Goal: Information Seeking & Learning: Find contact information

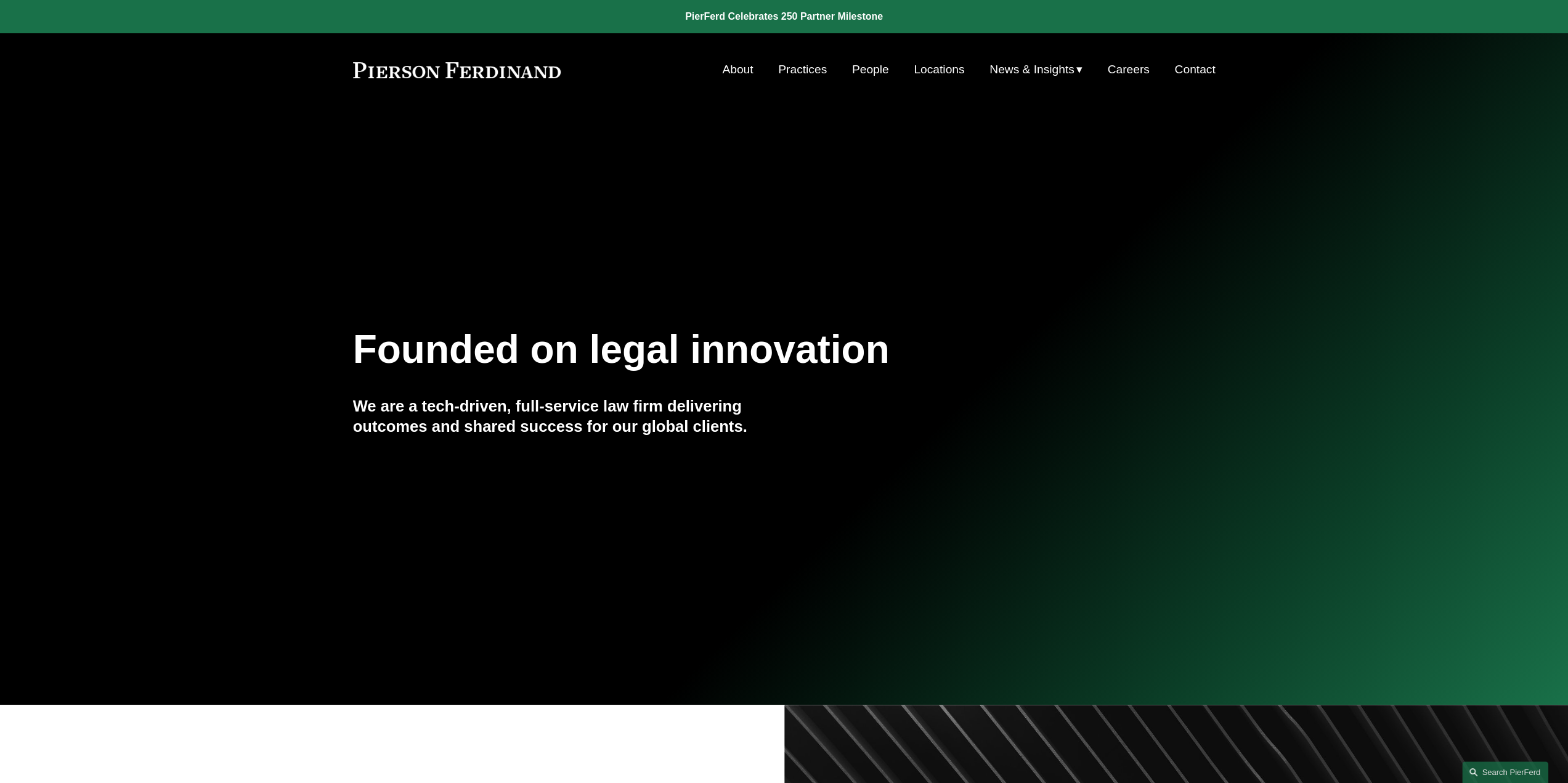
click at [933, 69] on link "Locations" at bounding box center [939, 69] width 50 height 23
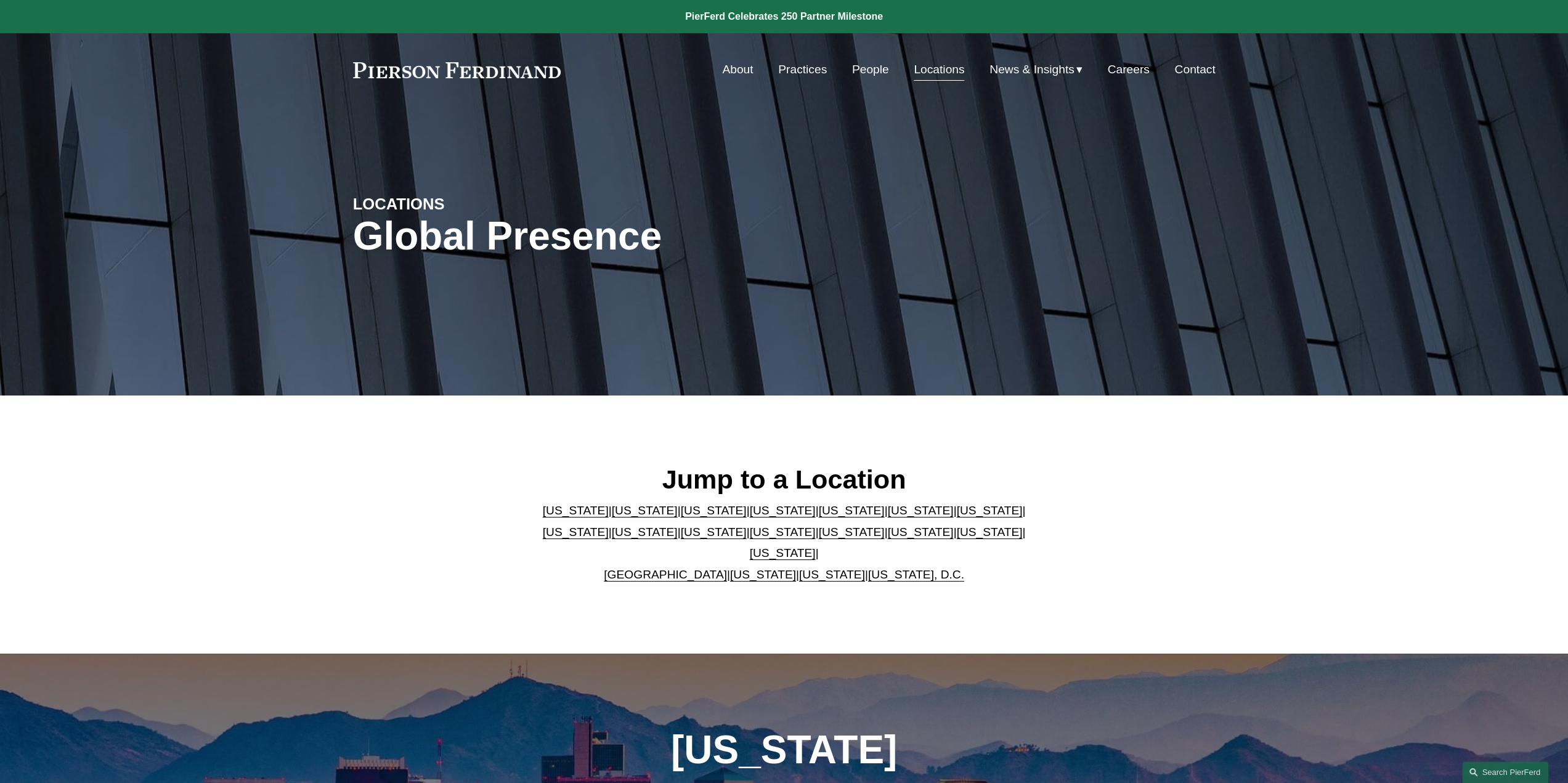
click at [887, 538] on link "[US_STATE]" at bounding box center [920, 531] width 66 height 13
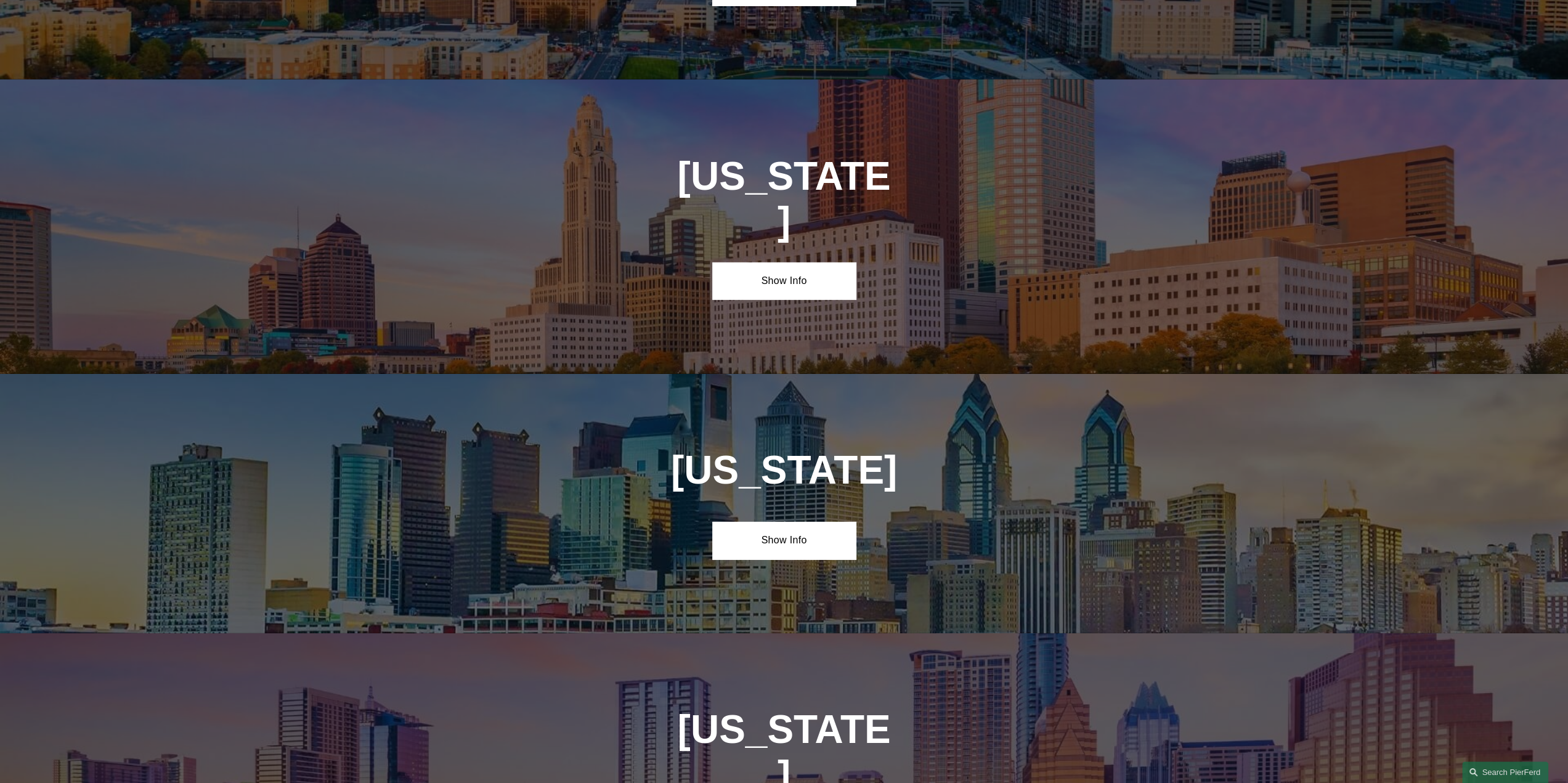
scroll to position [3770, 0]
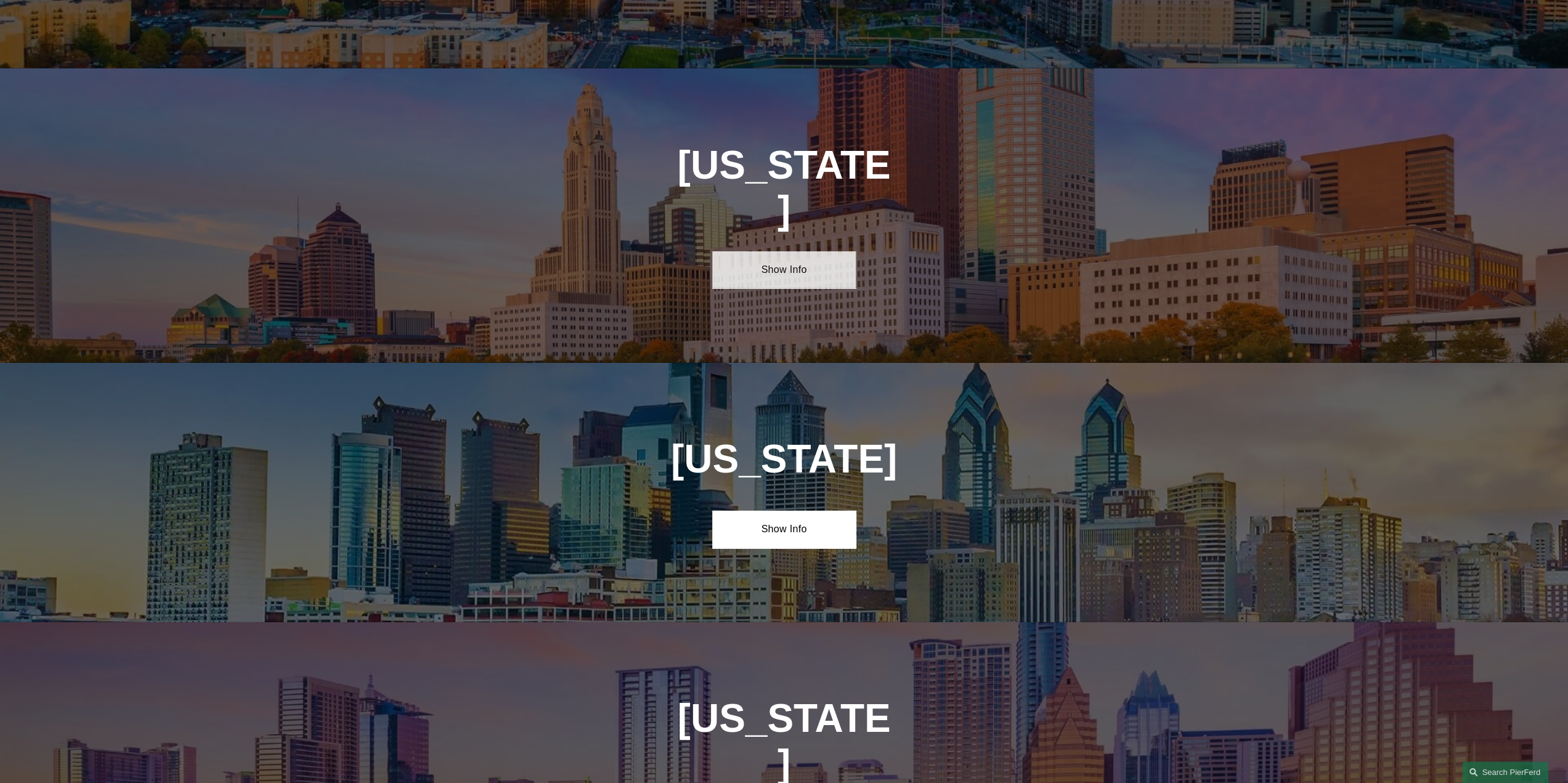
click at [798, 252] on link "Show Info" at bounding box center [784, 270] width 143 height 37
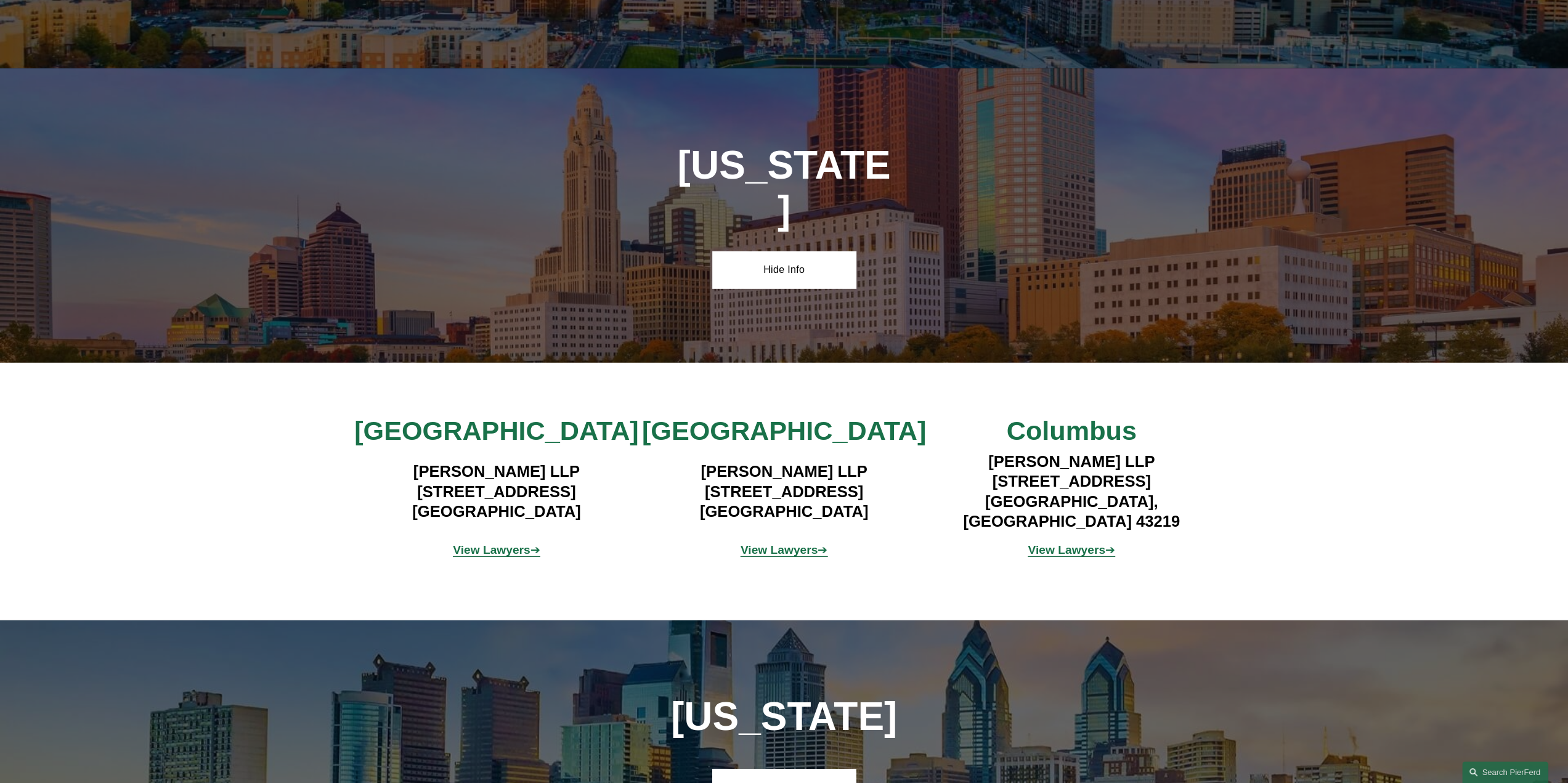
click at [789, 540] on p "View Lawyers ➔" at bounding box center [784, 550] width 287 height 22
click at [794, 543] on strong "View Lawyers" at bounding box center [779, 549] width 77 height 13
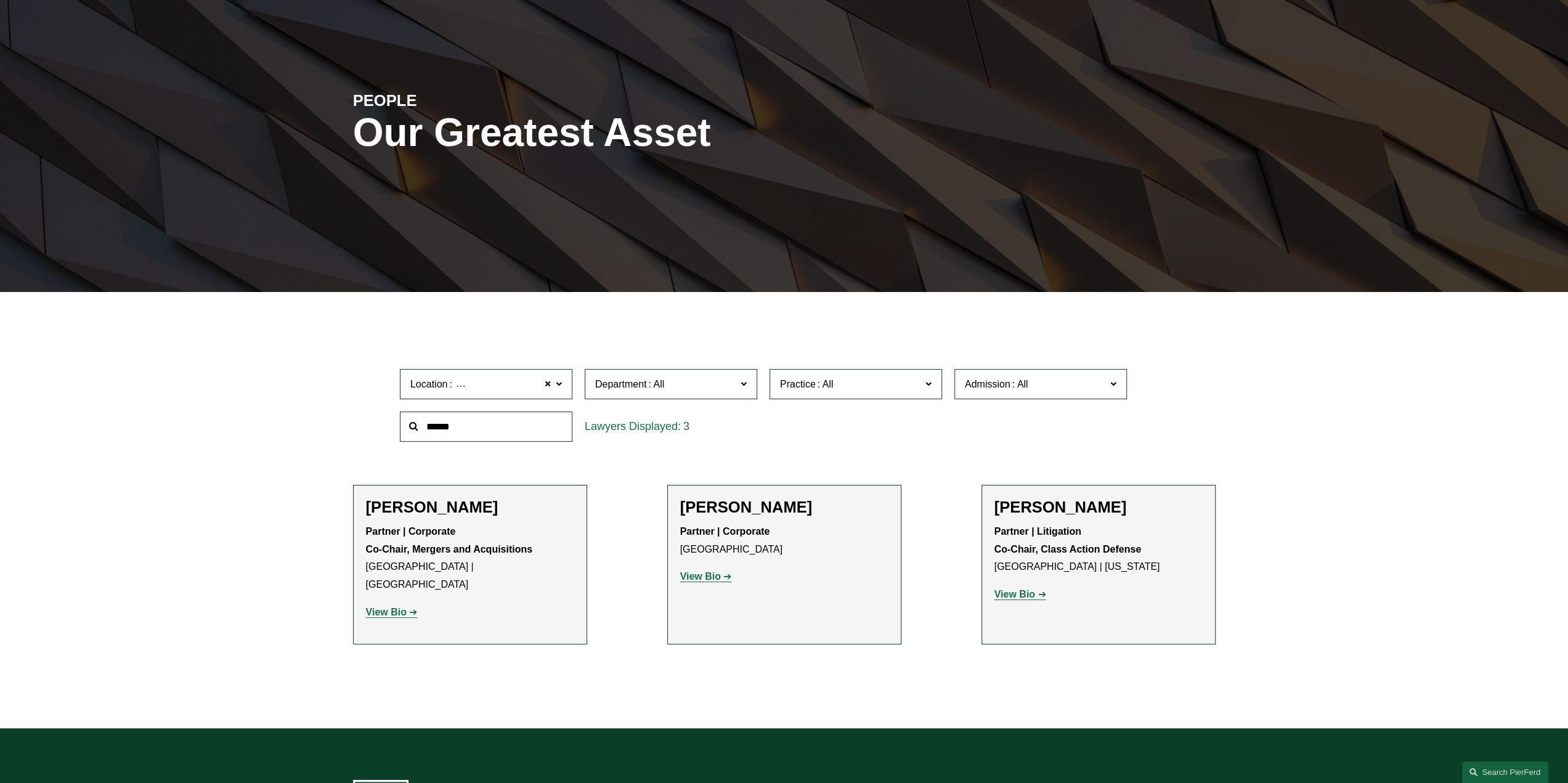
scroll to position [123, 0]
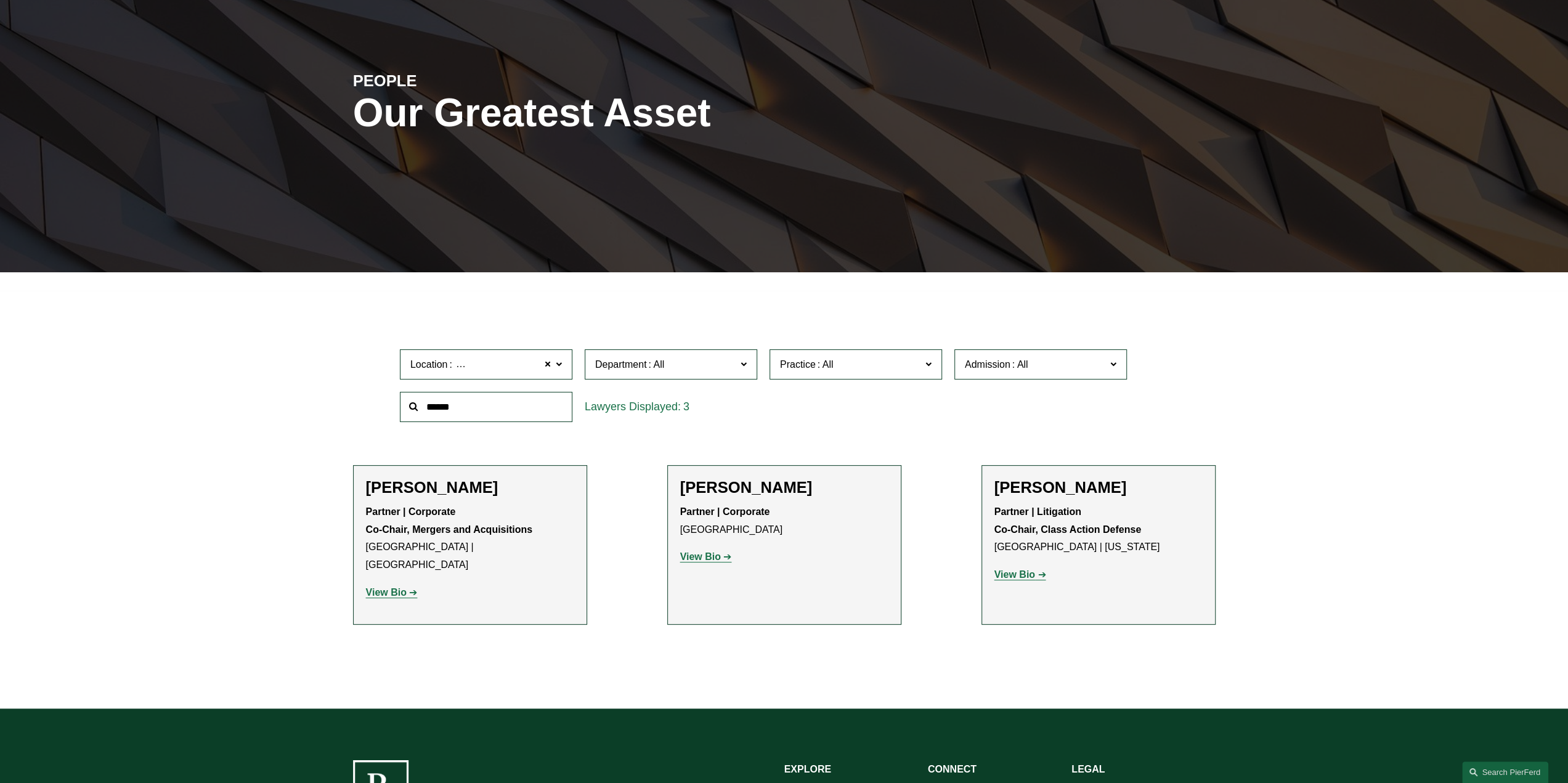
click at [713, 557] on strong "View Bio" at bounding box center [701, 556] width 41 height 10
click at [384, 587] on strong "View Bio" at bounding box center [386, 592] width 41 height 10
click at [1035, 576] on link "View Bio" at bounding box center [1021, 575] width 52 height 10
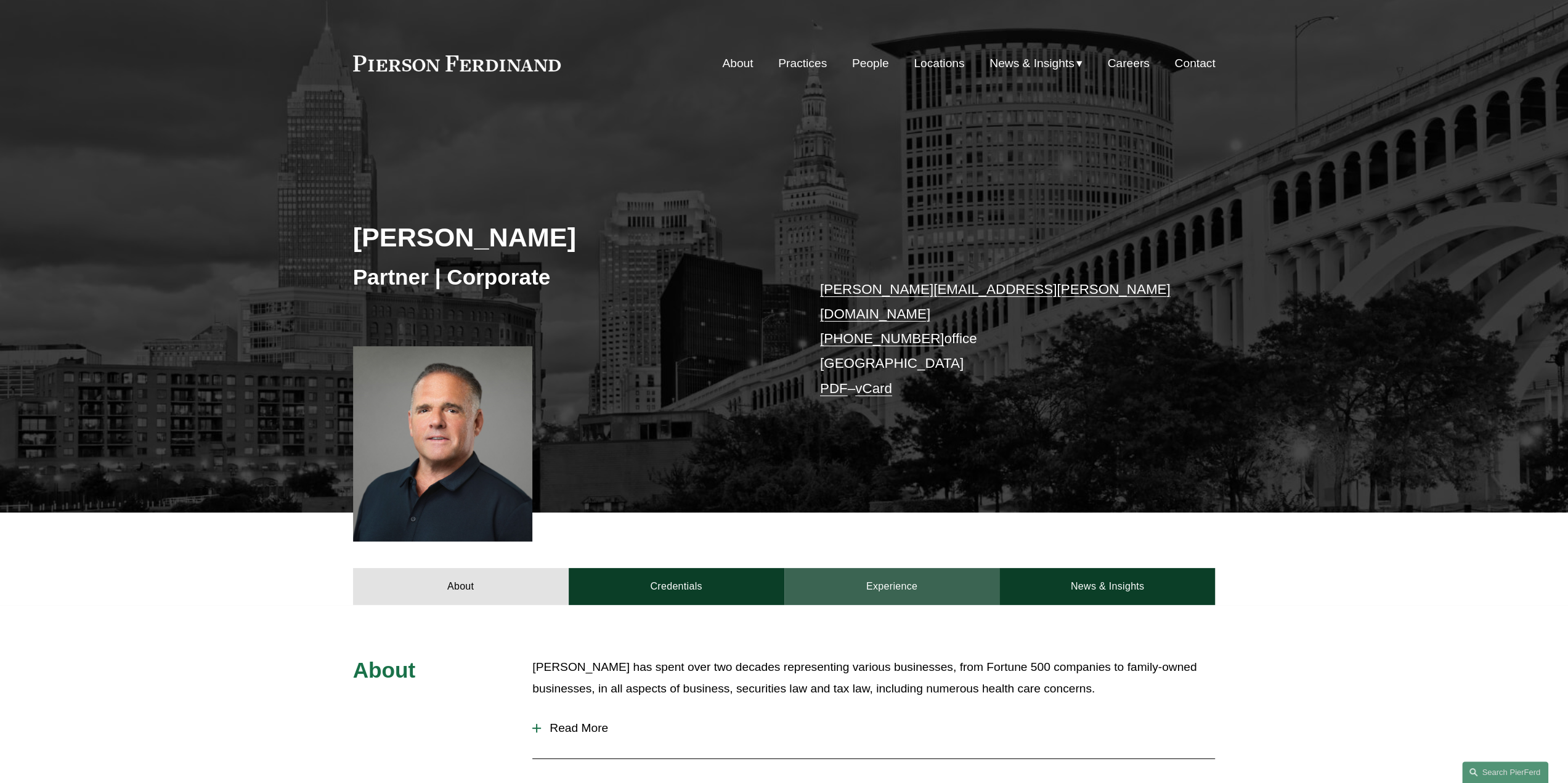
click at [887, 565] on div "About Credentials Experience News & Insights" at bounding box center [784, 559] width 1568 height 92
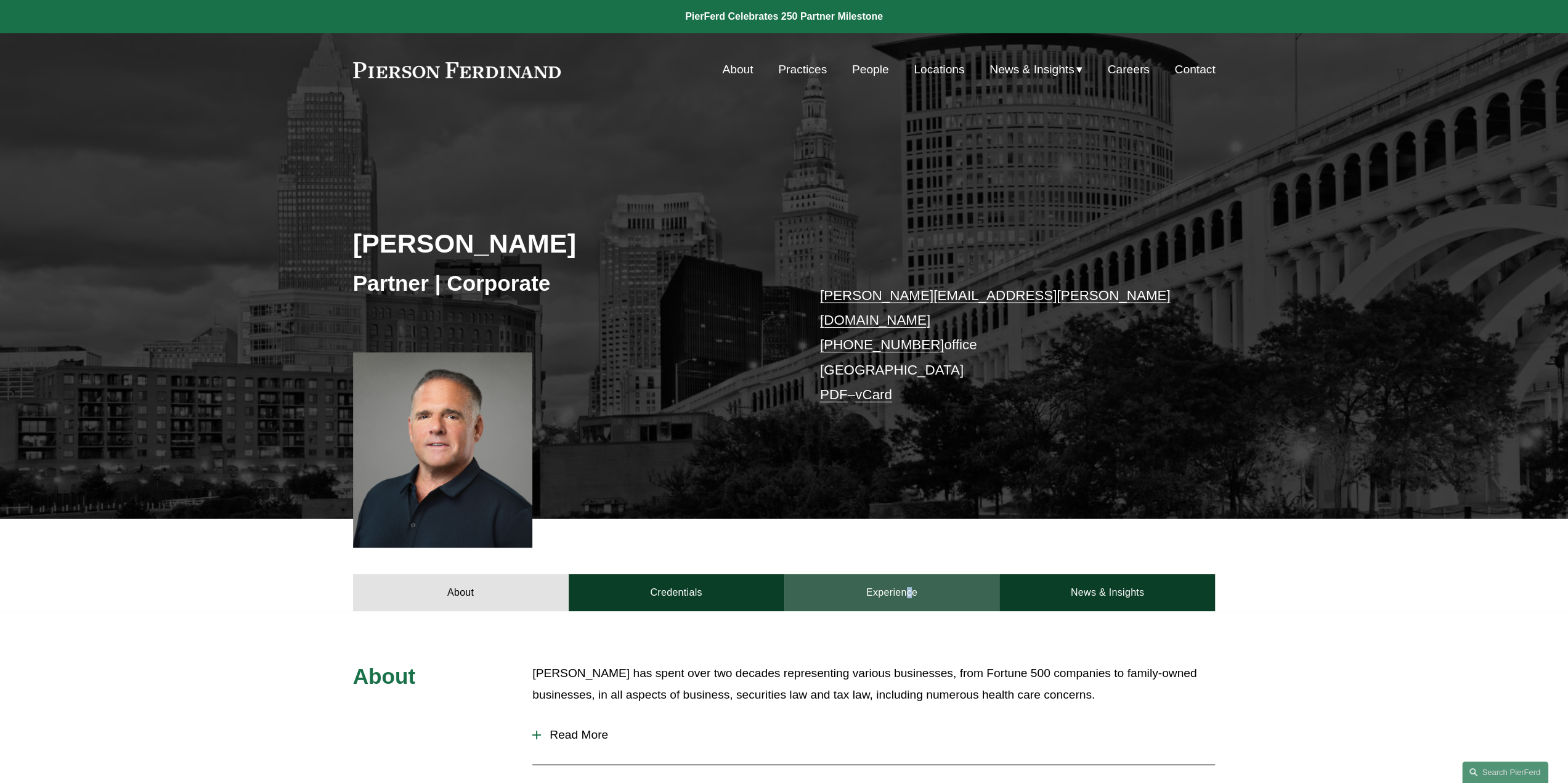
click at [889, 577] on link "Experience" at bounding box center [893, 593] width 215 height 37
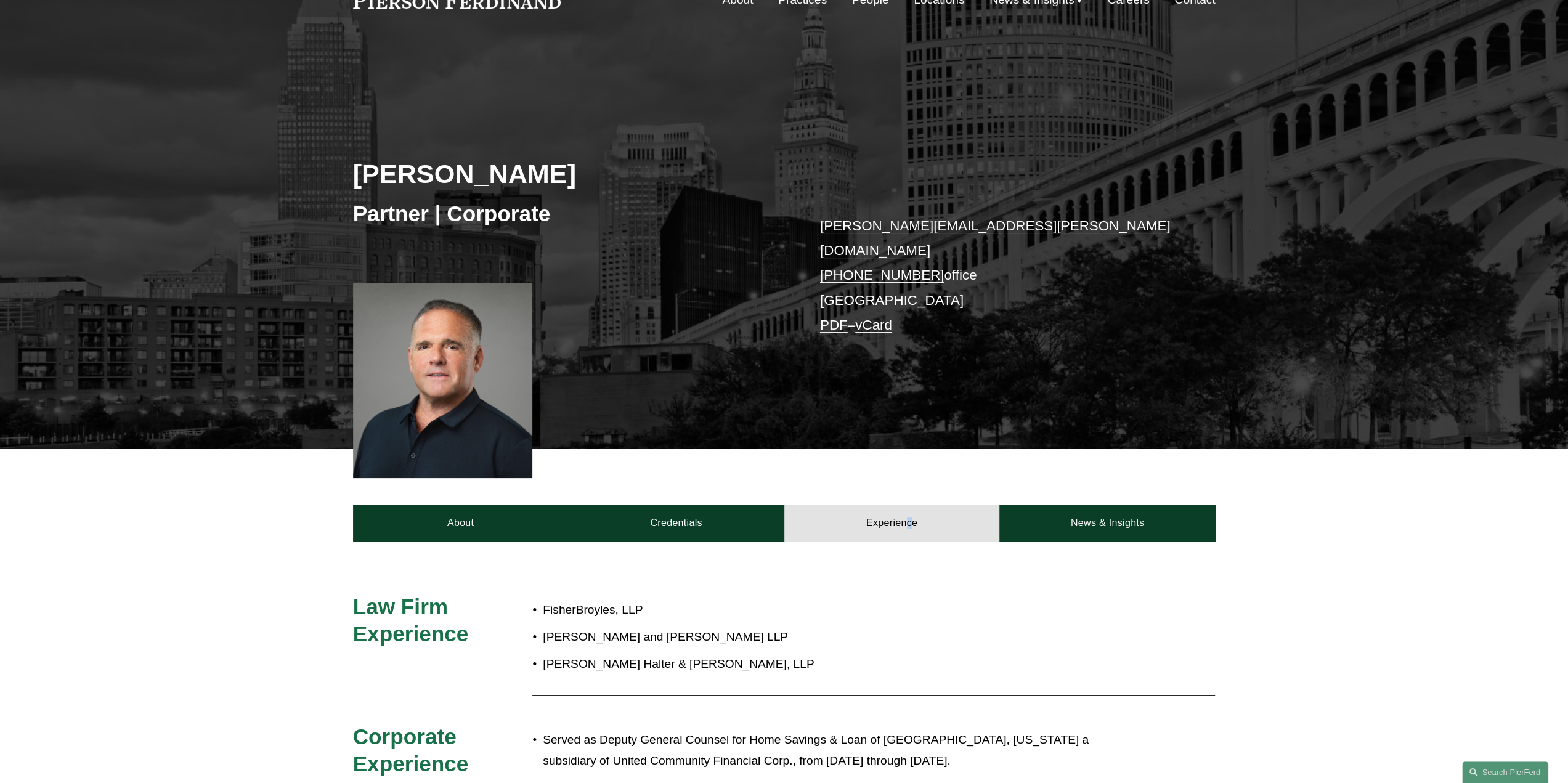
scroll to position [123, 0]
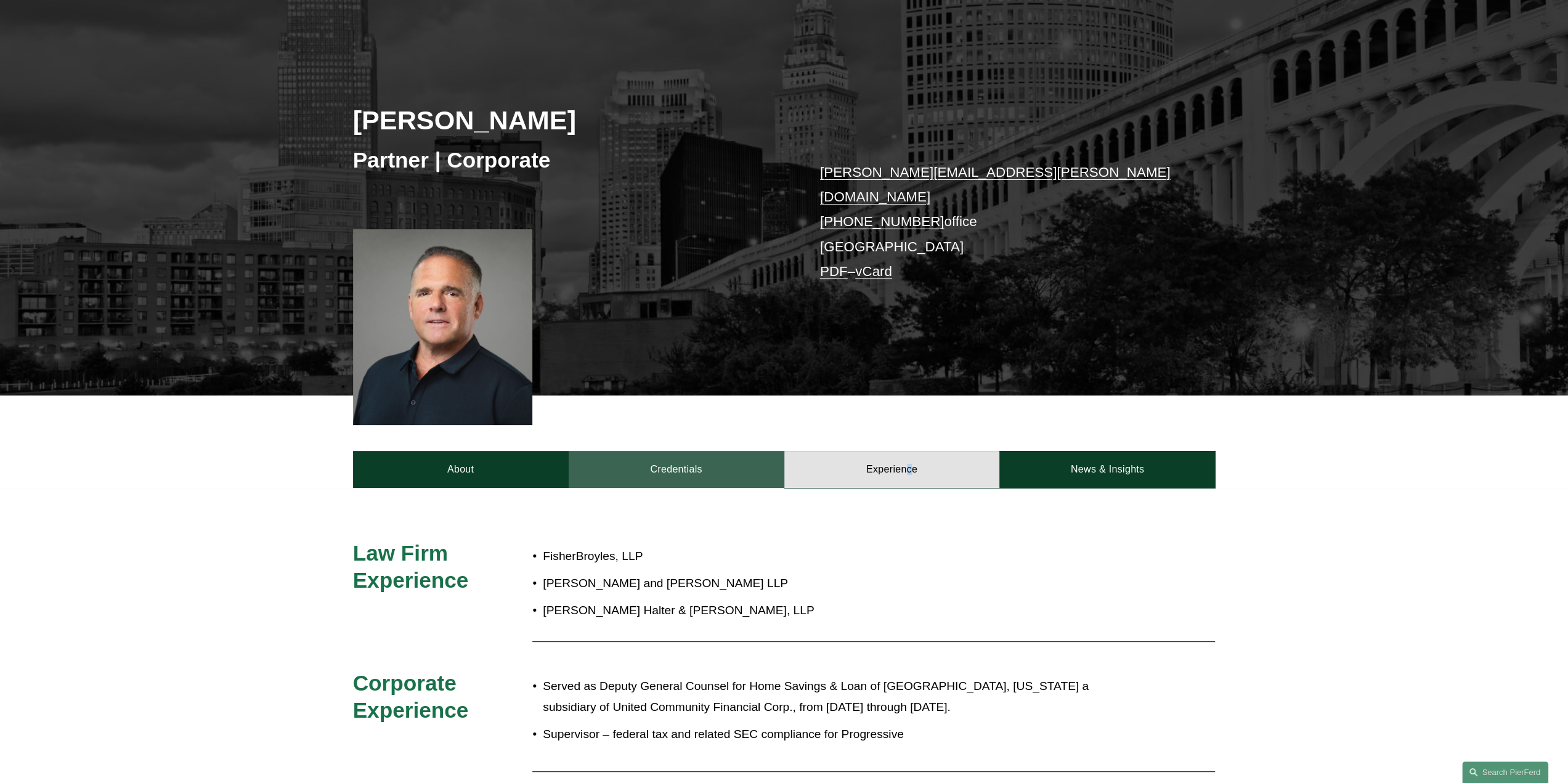
click at [698, 451] on link "Credentials" at bounding box center [676, 470] width 215 height 37
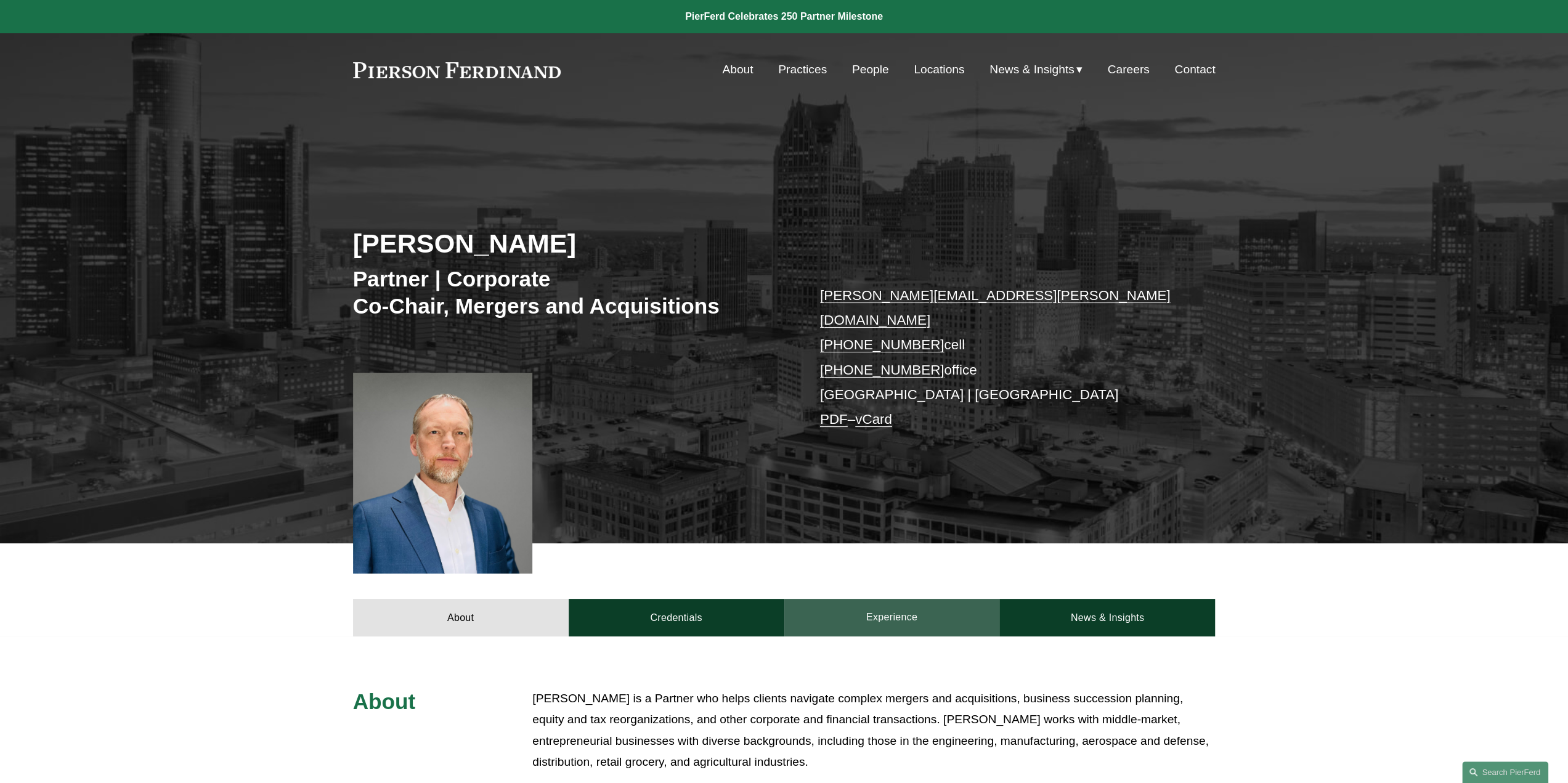
click at [895, 602] on link "Experience" at bounding box center [893, 617] width 215 height 37
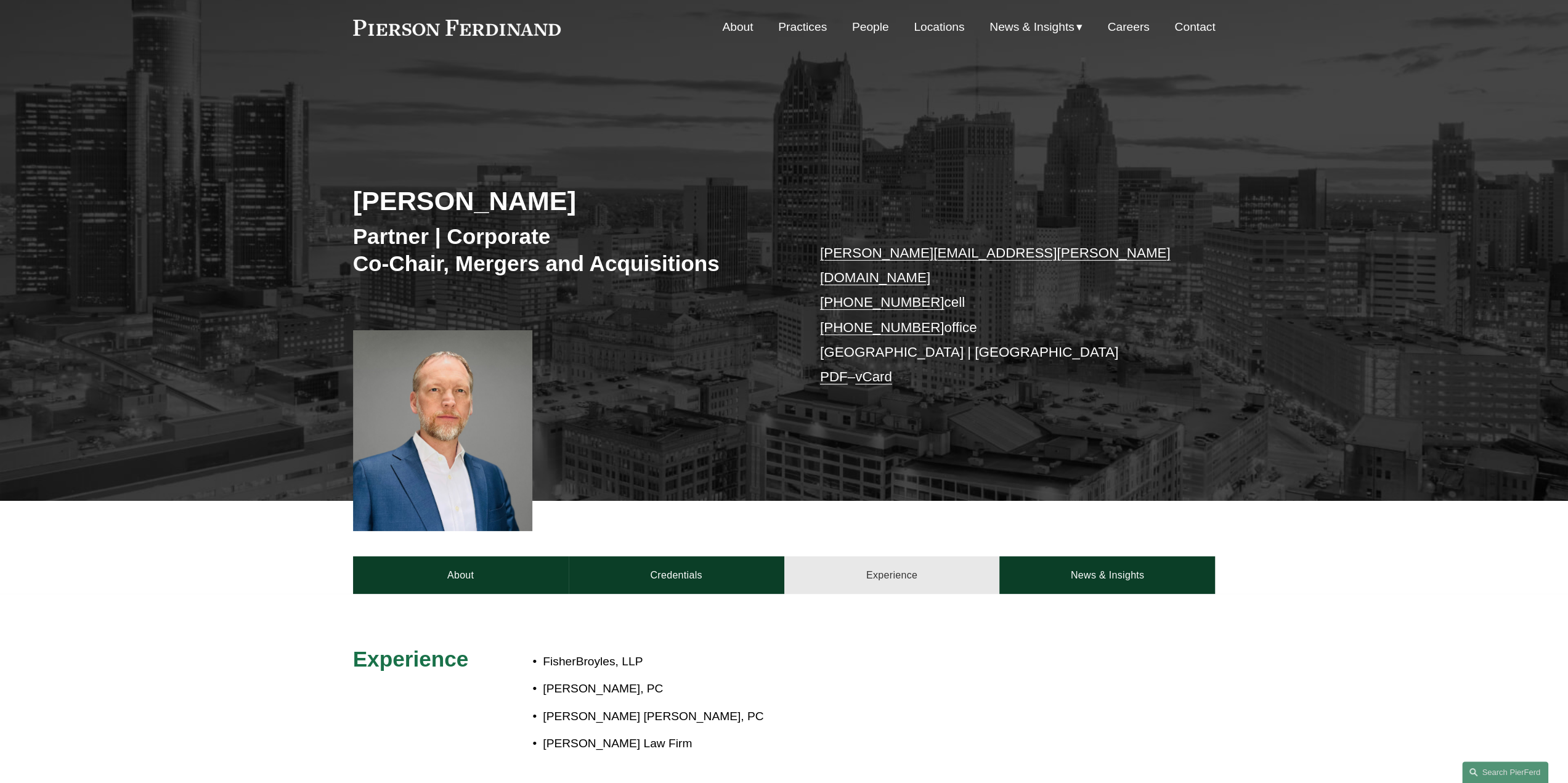
scroll to position [62, 0]
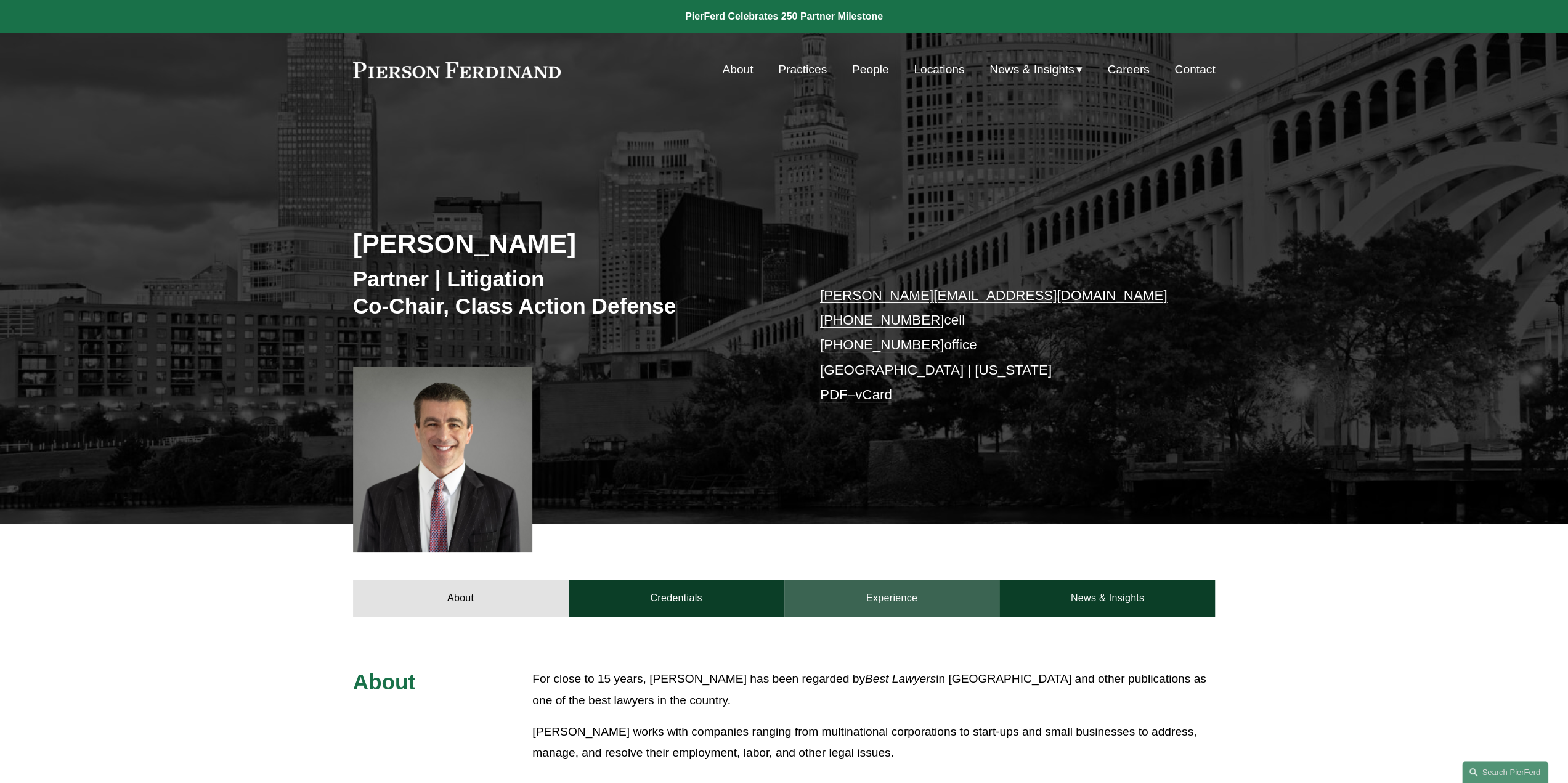
click at [876, 598] on link "Experience" at bounding box center [893, 598] width 215 height 37
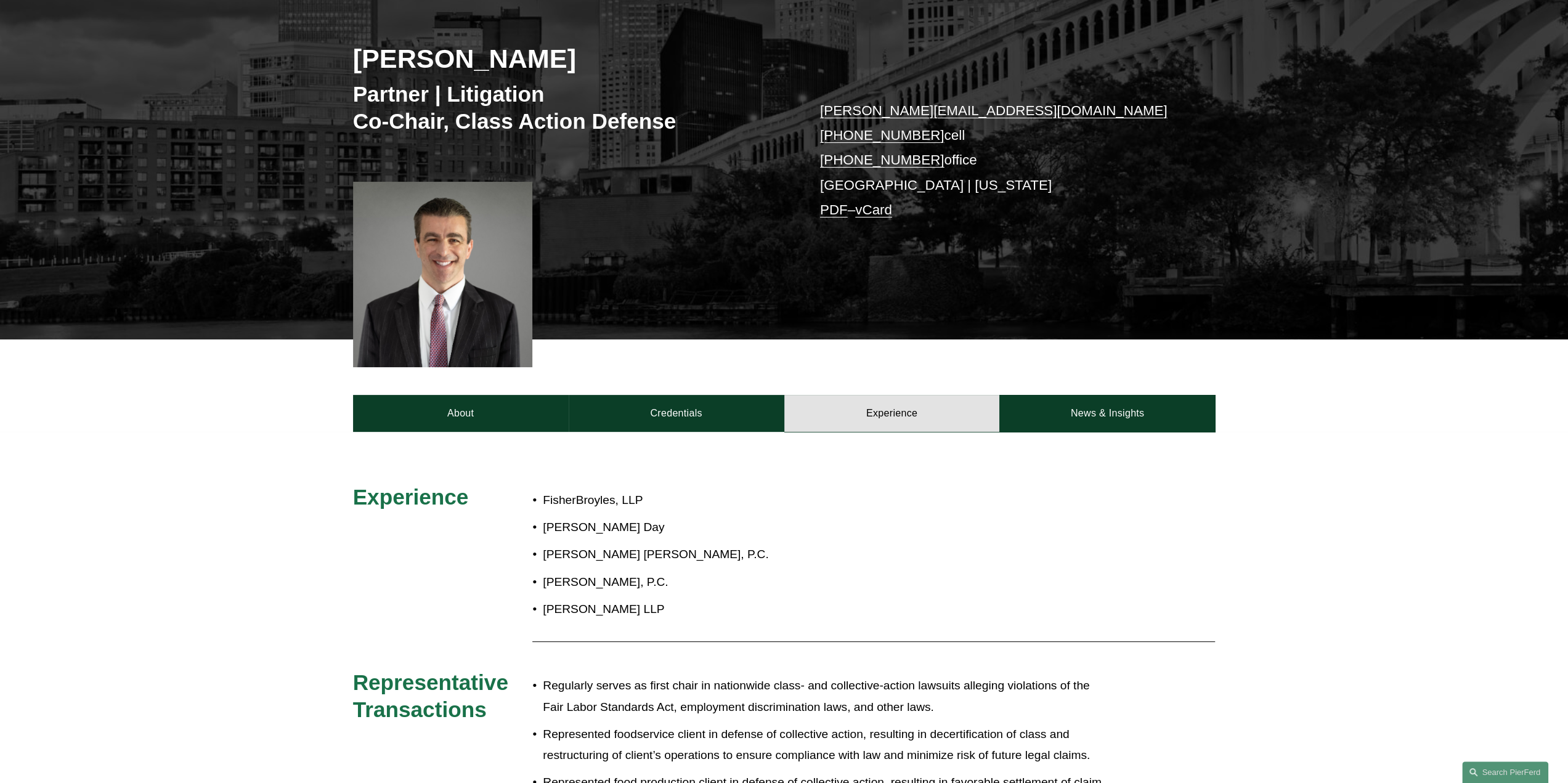
scroll to position [123, 0]
